Goal: Task Accomplishment & Management: Manage account settings

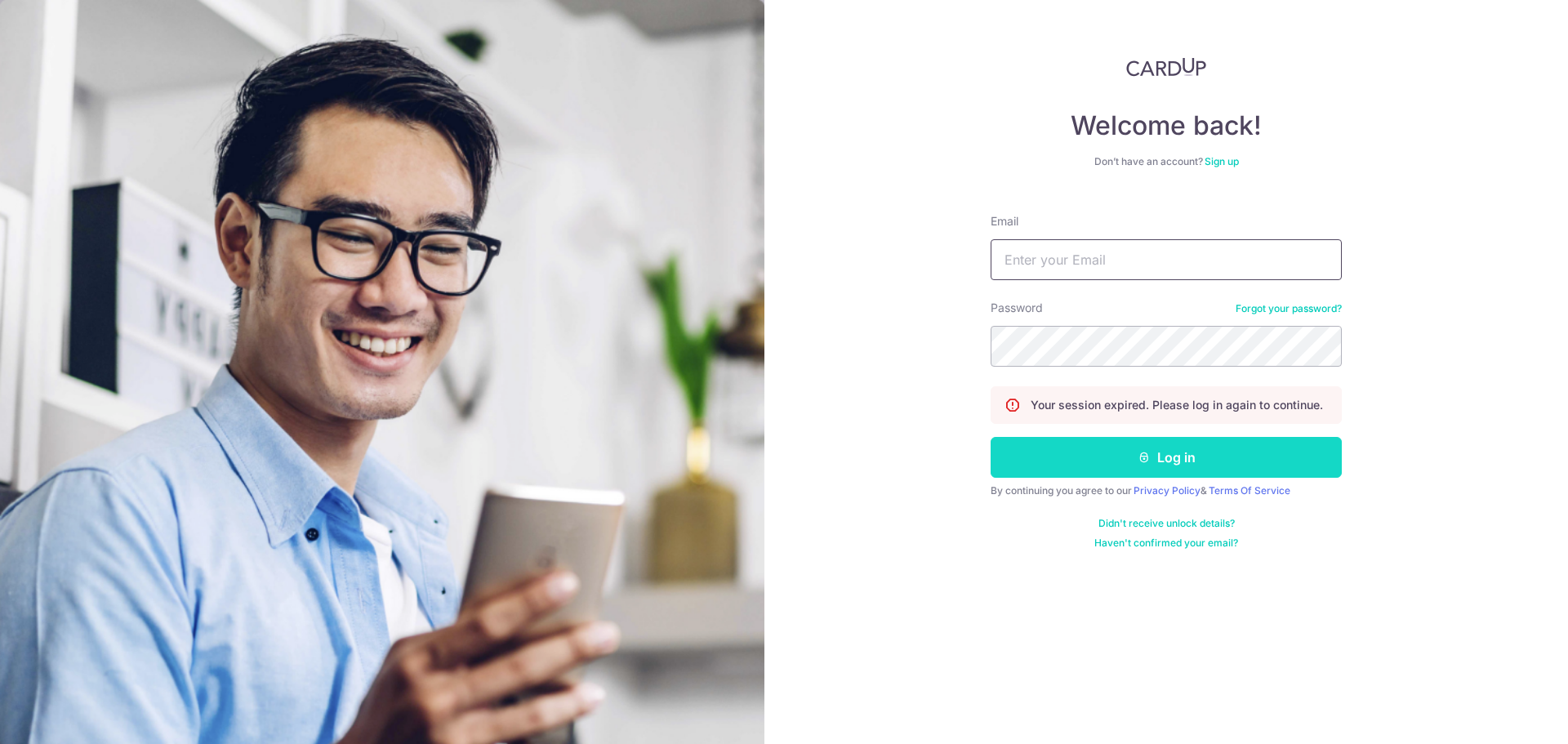
type input "[EMAIL_ADDRESS][DOMAIN_NAME]"
click at [1217, 453] on button "Log in" at bounding box center [1167, 457] width 351 height 41
